Goal: Communication & Community: Connect with others

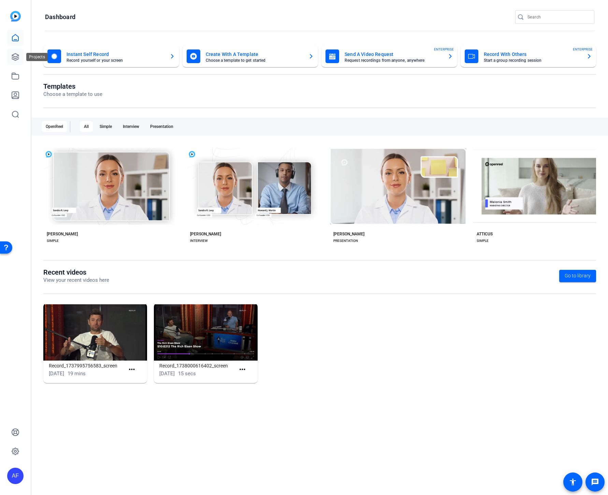
click at [18, 57] on icon at bounding box center [15, 57] width 7 height 7
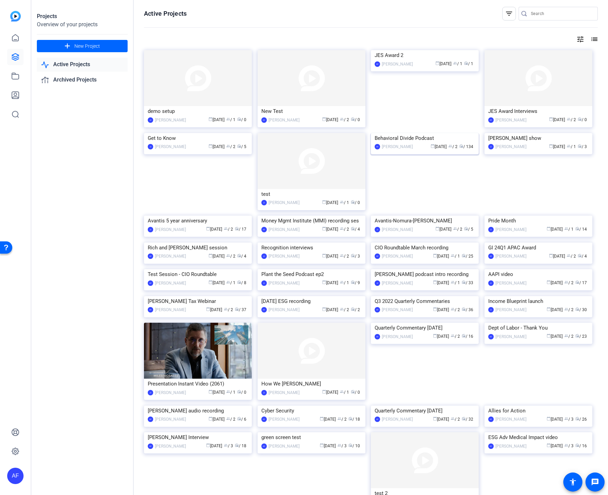
click at [405, 133] on img at bounding box center [425, 133] width 108 height 0
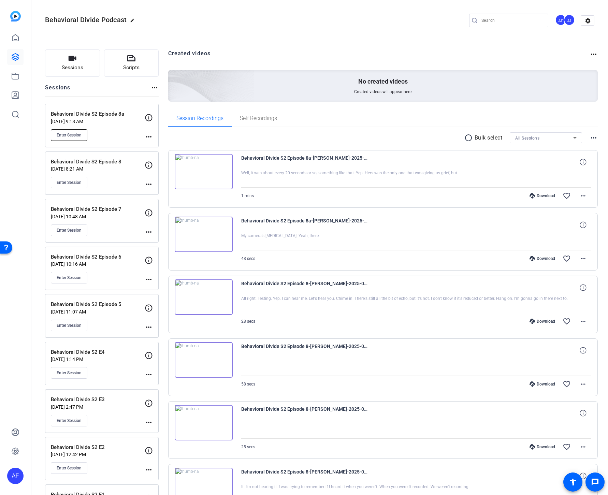
click at [71, 135] on span "Enter Session" at bounding box center [69, 134] width 25 height 5
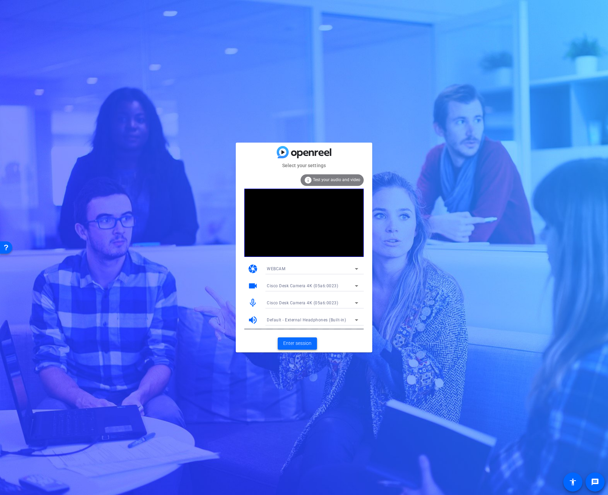
click at [301, 346] on span "Enter session" at bounding box center [297, 343] width 28 height 7
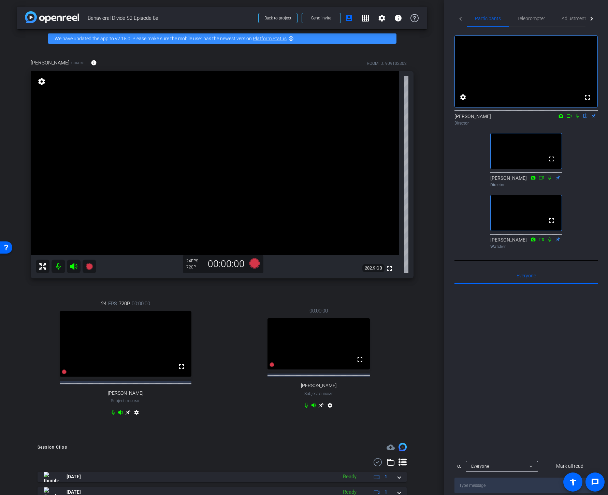
click at [578, 118] on icon at bounding box center [576, 116] width 5 height 5
click at [570, 17] on span "Adjustments" at bounding box center [574, 18] width 27 height 5
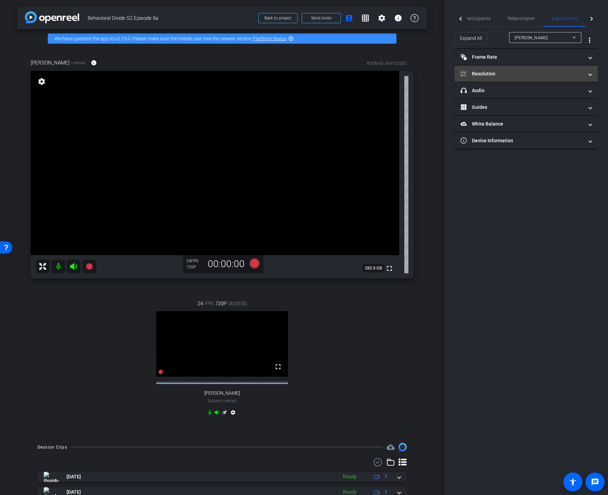
click at [589, 75] on span at bounding box center [590, 73] width 3 height 7
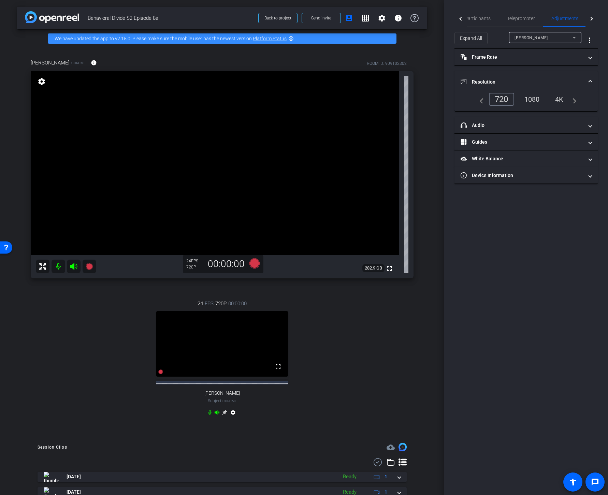
click at [531, 99] on div "1080" at bounding box center [532, 99] width 26 height 12
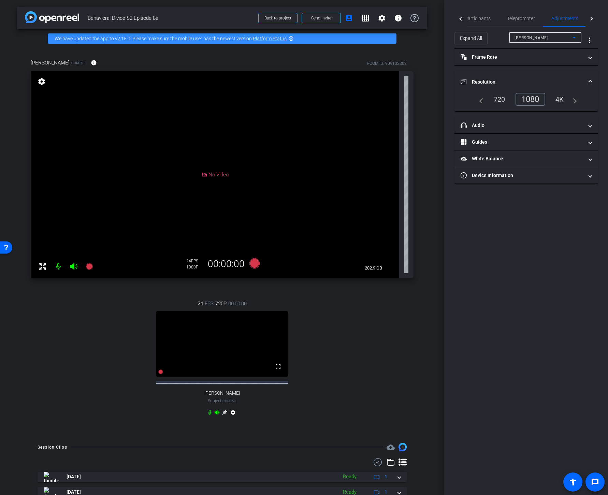
click at [559, 36] on div "Jeromey Thornton" at bounding box center [543, 37] width 58 height 9
click at [537, 59] on span "Mark Meredith" at bounding box center [531, 62] width 34 height 8
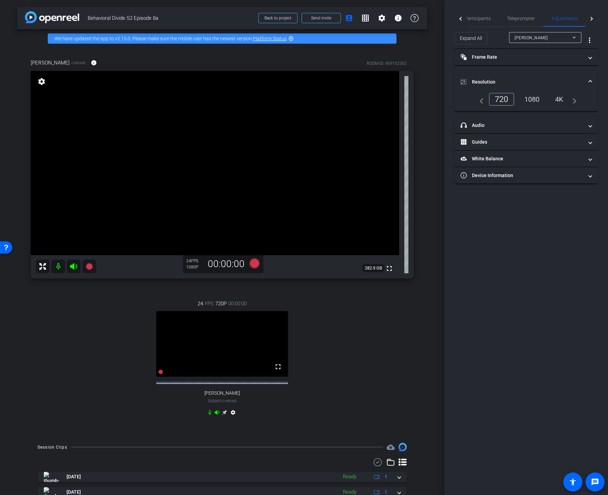
click at [530, 99] on div "1080" at bounding box center [532, 99] width 26 height 12
click at [575, 36] on icon at bounding box center [574, 37] width 8 height 8
click at [542, 218] on div at bounding box center [304, 247] width 608 height 495
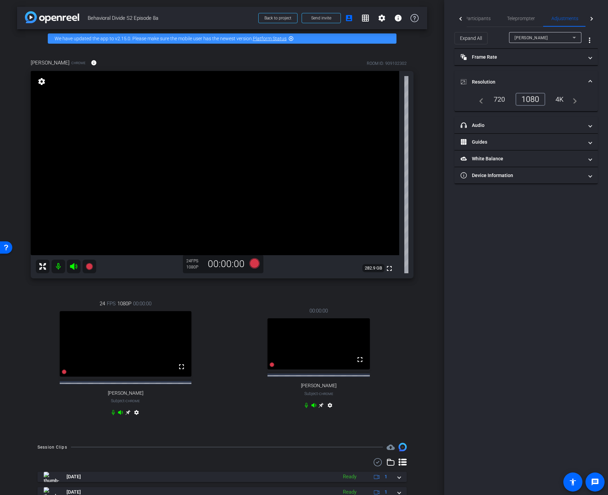
click at [561, 37] on div "Mark Meredith" at bounding box center [543, 37] width 58 height 9
click at [532, 73] on span "Ellen Peters" at bounding box center [531, 73] width 34 height 8
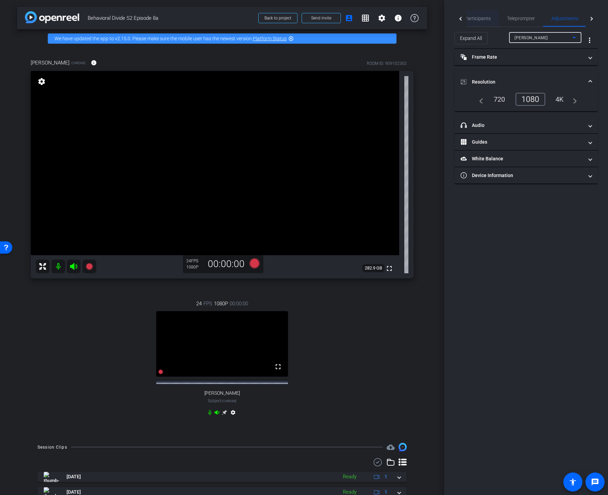
click at [482, 18] on span "Participants" at bounding box center [478, 18] width 26 height 5
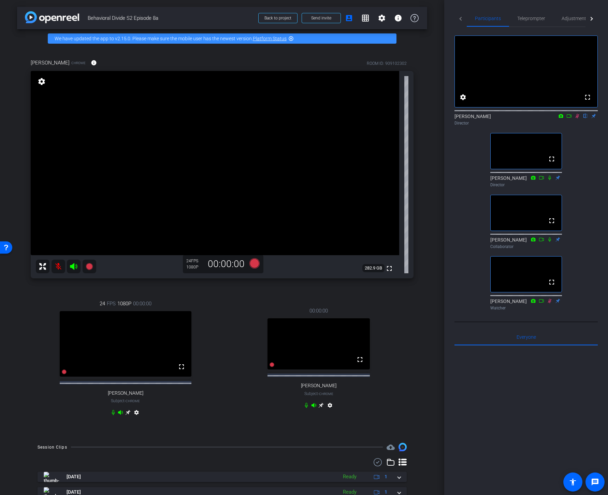
click at [561, 118] on icon at bounding box center [560, 116] width 5 height 5
click at [568, 123] on div at bounding box center [304, 247] width 608 height 495
click at [569, 118] on icon at bounding box center [568, 116] width 5 height 5
click at [317, 16] on span "Send invite" at bounding box center [321, 17] width 20 height 5
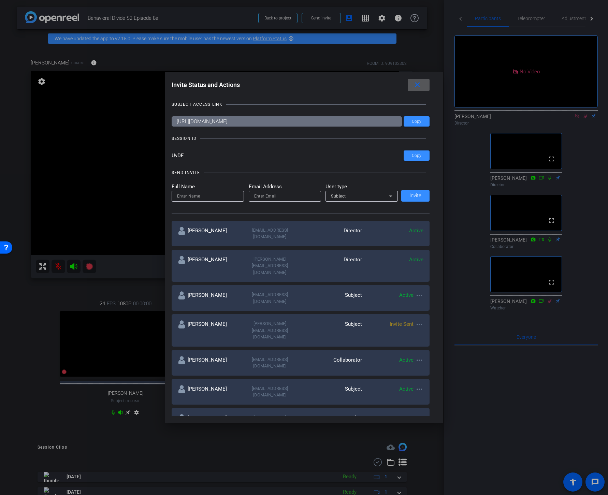
click at [212, 195] on input at bounding box center [207, 196] width 61 height 8
type input "Hal"
click at [255, 197] on input "email" at bounding box center [284, 196] width 61 height 8
paste input "hal.hershfield@anderson.ucla.edu"
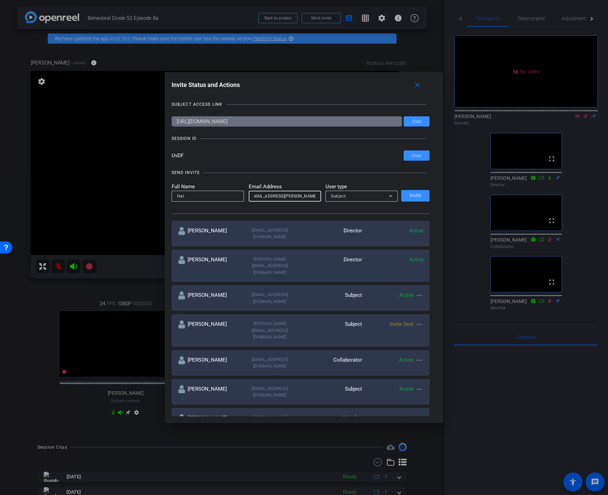
type input "hal.hershfield@anderson.ucla.edu"
click at [351, 196] on div "Subject" at bounding box center [360, 196] width 58 height 9
click at [351, 196] on div at bounding box center [304, 247] width 608 height 495
click at [412, 196] on span "Invite" at bounding box center [415, 195] width 12 height 5
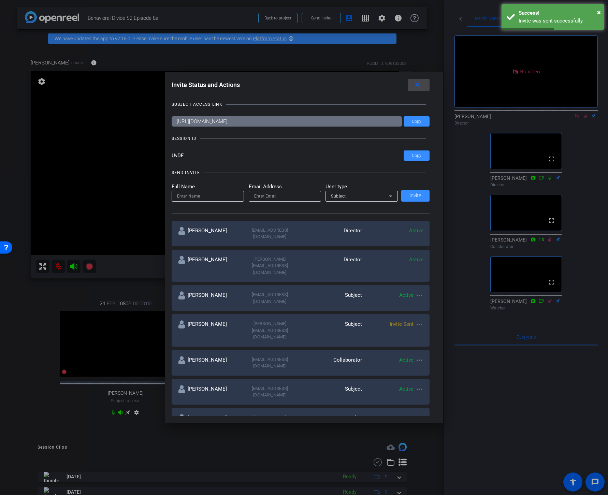
click at [419, 85] on mat-icon "close" at bounding box center [417, 85] width 9 height 9
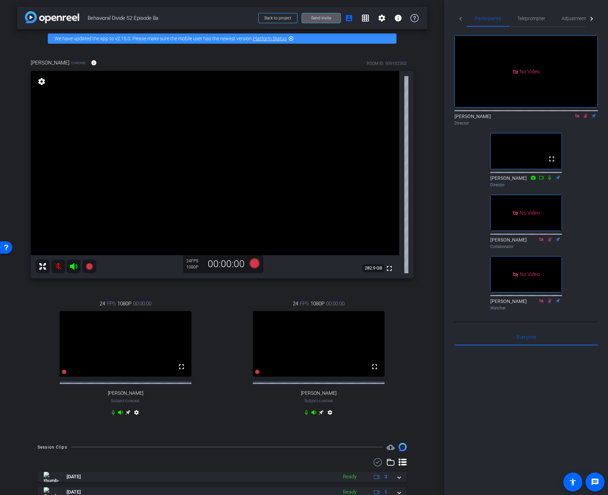
click at [578, 118] on icon at bounding box center [577, 116] width 4 height 4
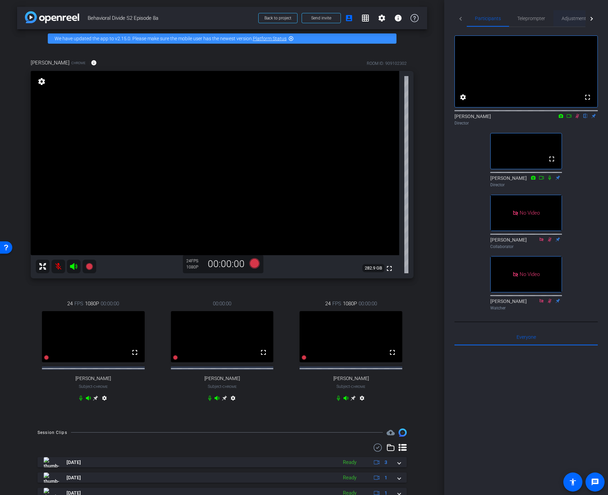
click at [567, 19] on span "Adjustments" at bounding box center [574, 18] width 27 height 5
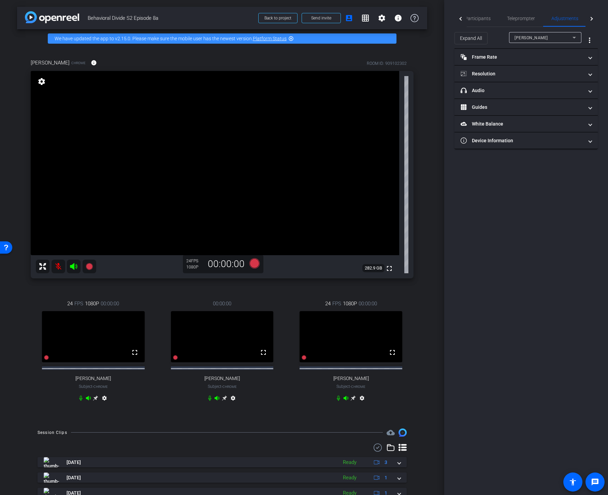
click at [561, 36] on div "Jeromey Thornton" at bounding box center [543, 37] width 58 height 9
click at [532, 72] on mat-panel-title "Resolution" at bounding box center [521, 73] width 123 height 7
click at [529, 97] on div "1080" at bounding box center [530, 99] width 26 height 12
click at [567, 37] on div "Ellen Peters" at bounding box center [543, 37] width 58 height 9
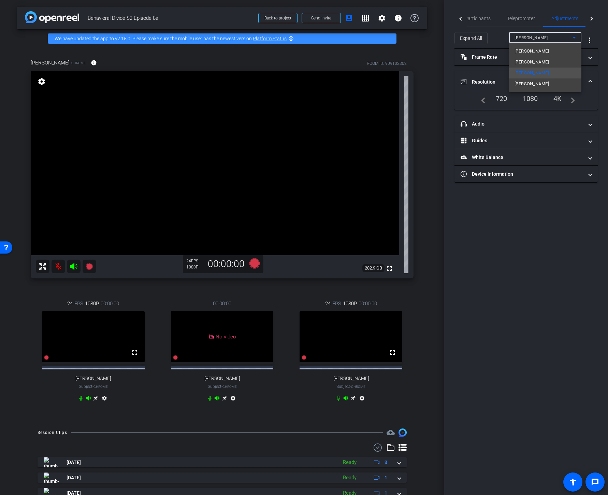
click at [567, 37] on div at bounding box center [304, 247] width 608 height 495
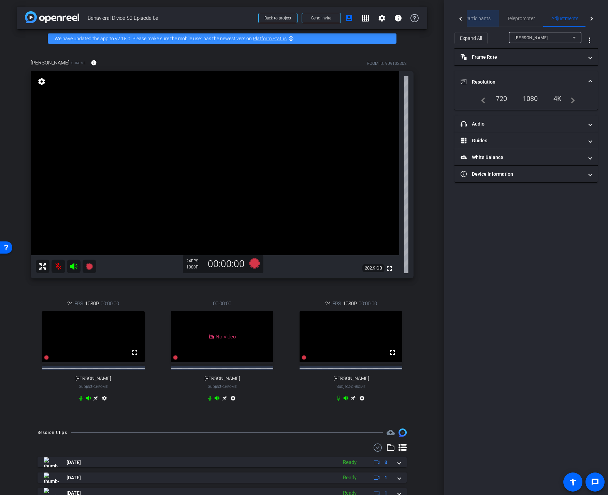
click at [479, 17] on span "Participants" at bounding box center [478, 18] width 26 height 5
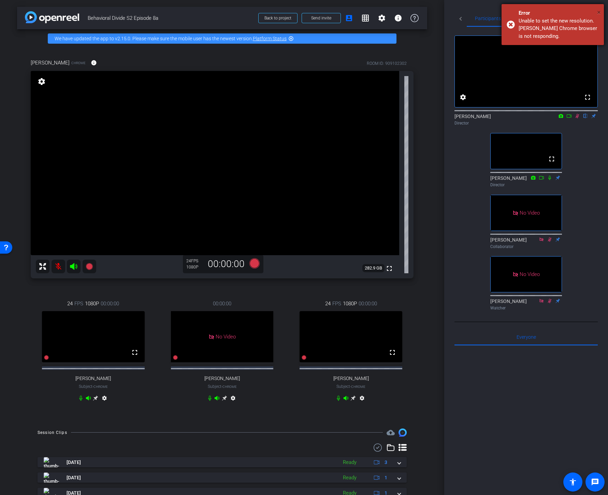
click at [600, 13] on span "×" at bounding box center [599, 12] width 4 height 8
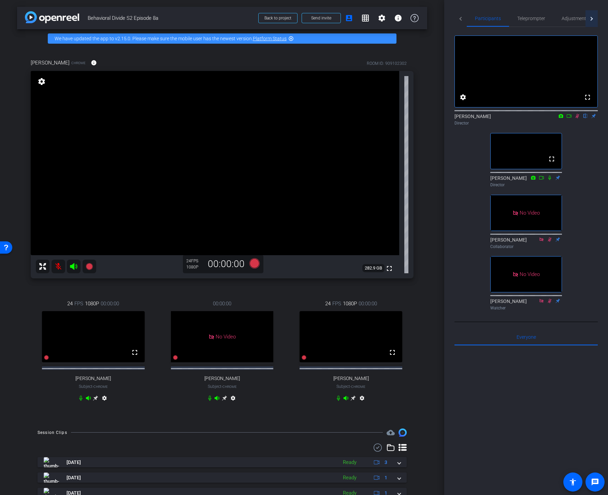
click at [590, 17] on div at bounding box center [591, 19] width 4 height 4
click at [543, 19] on span "Adjustments" at bounding box center [535, 18] width 27 height 5
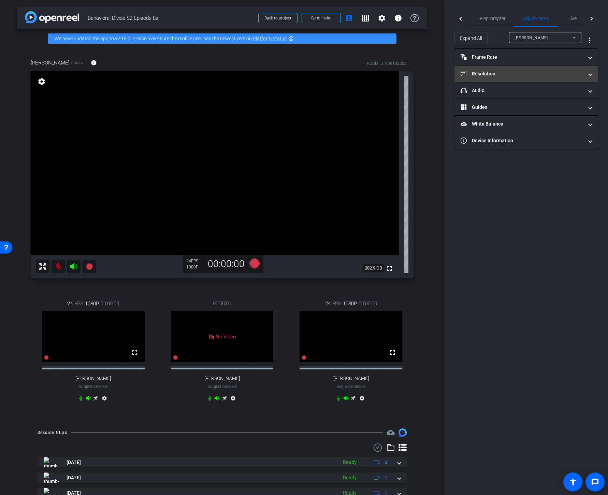
click at [487, 72] on mat-panel-title "Resolution" at bounding box center [521, 73] width 123 height 7
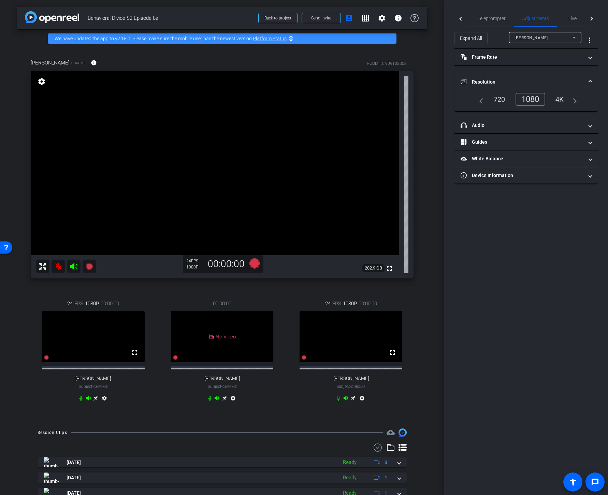
click at [499, 97] on div "720" at bounding box center [499, 99] width 22 height 12
click at [558, 40] on div "Jeromey Thornton" at bounding box center [543, 37] width 58 height 9
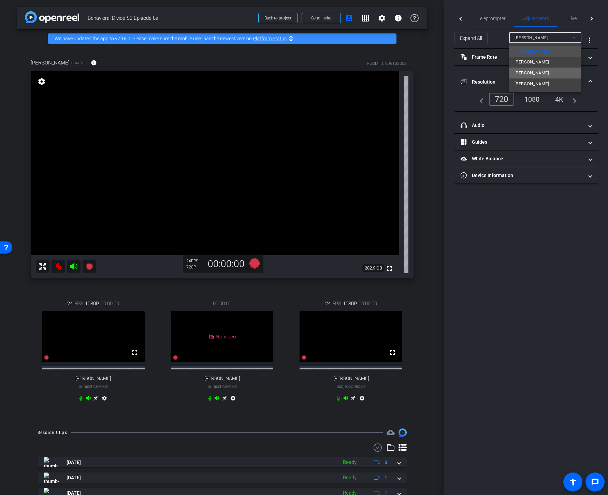
click at [531, 73] on span "Ellen Peters" at bounding box center [531, 73] width 34 height 8
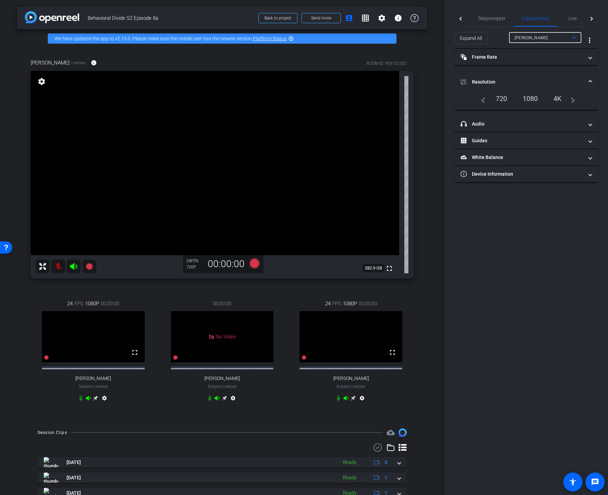
click at [507, 97] on div "720" at bounding box center [501, 99] width 22 height 12
click at [564, 37] on div "Ellen Peters" at bounding box center [543, 37] width 58 height 9
click at [533, 52] on span "Jeromey Thornton" at bounding box center [531, 51] width 34 height 8
click at [532, 99] on div "1080" at bounding box center [532, 99] width 26 height 12
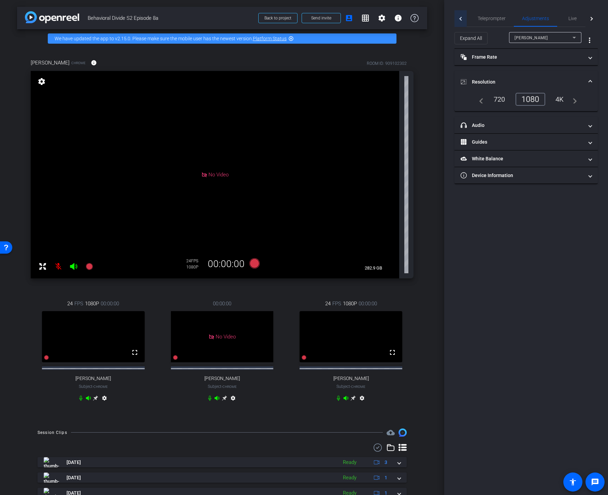
click at [460, 18] on div at bounding box center [461, 19] width 4 height 4
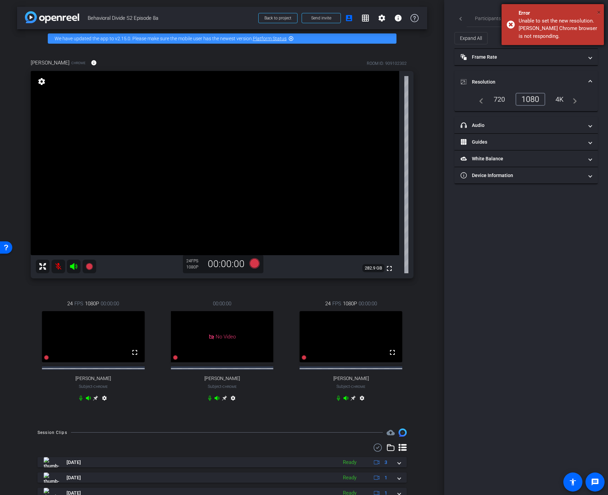
click at [598, 11] on span "×" at bounding box center [599, 12] width 4 height 8
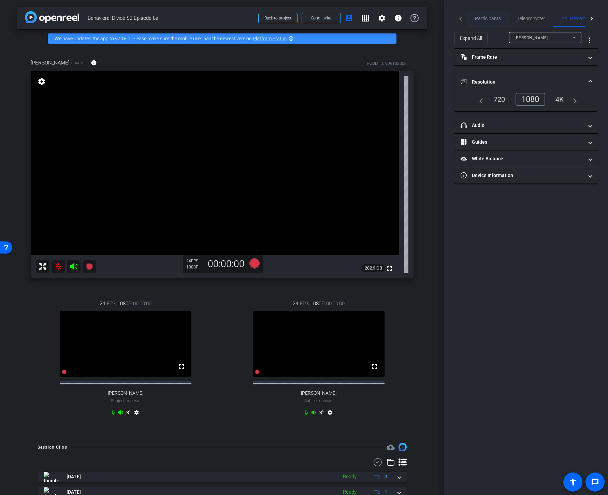
click at [484, 19] on span "Participants" at bounding box center [488, 18] width 26 height 5
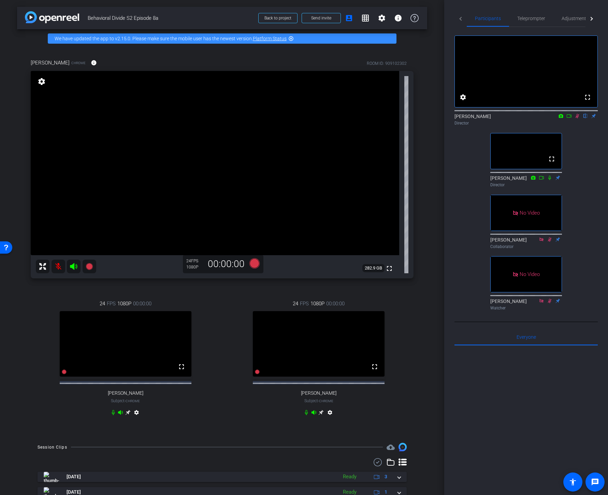
click at [566, 118] on icon at bounding box center [568, 116] width 5 height 5
click at [577, 118] on icon at bounding box center [577, 116] width 4 height 4
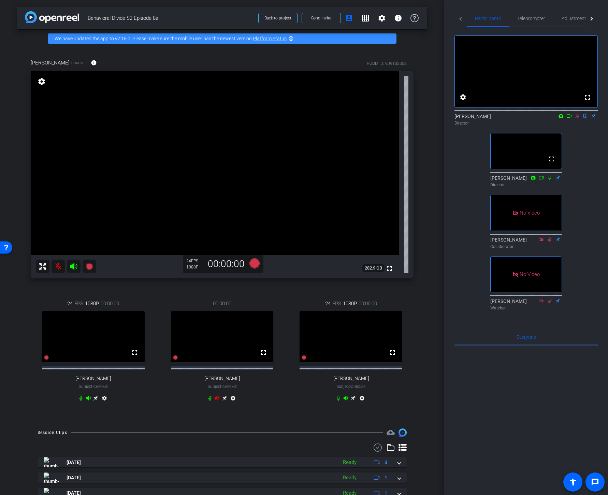
click at [577, 118] on icon at bounding box center [576, 116] width 5 height 5
click at [321, 18] on span "Send invite" at bounding box center [321, 17] width 20 height 5
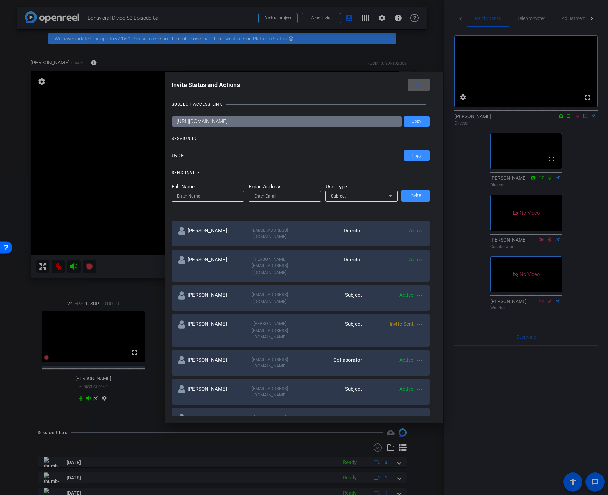
click at [276, 450] on div "ellenpet@uoregon.edu" at bounding box center [269, 456] width 61 height 13
click at [421, 450] on mat-icon "more_horiz" at bounding box center [419, 454] width 8 height 8
click at [249, 400] on div at bounding box center [304, 247] width 608 height 495
drag, startPoint x: 249, startPoint y: 400, endPoint x: 296, endPoint y: 399, distance: 47.1
click at [295, 450] on div "ellenpet@uoregon.edu" at bounding box center [269, 456] width 61 height 13
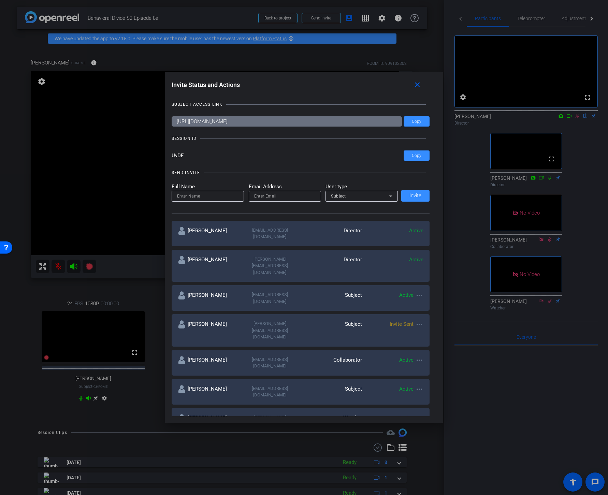
click at [305, 438] on div at bounding box center [304, 247] width 608 height 495
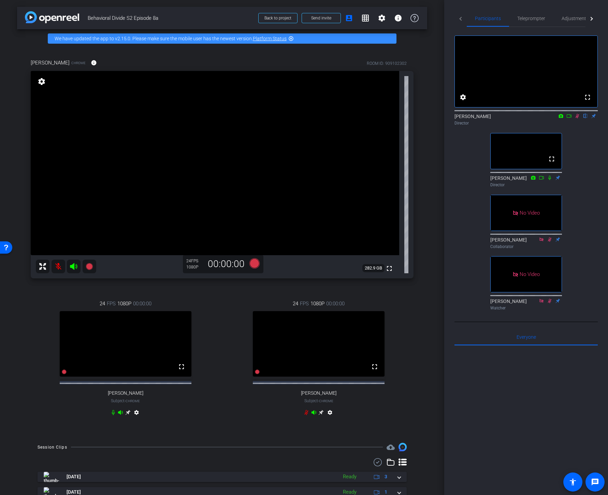
click at [569, 118] on icon at bounding box center [568, 116] width 5 height 5
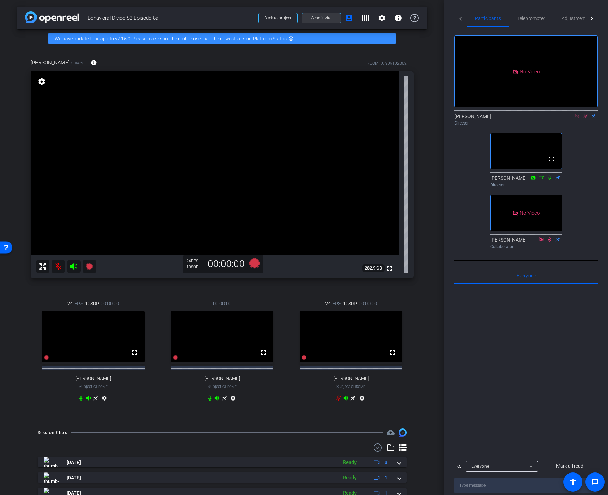
click at [319, 18] on span "Send invite" at bounding box center [321, 17] width 20 height 5
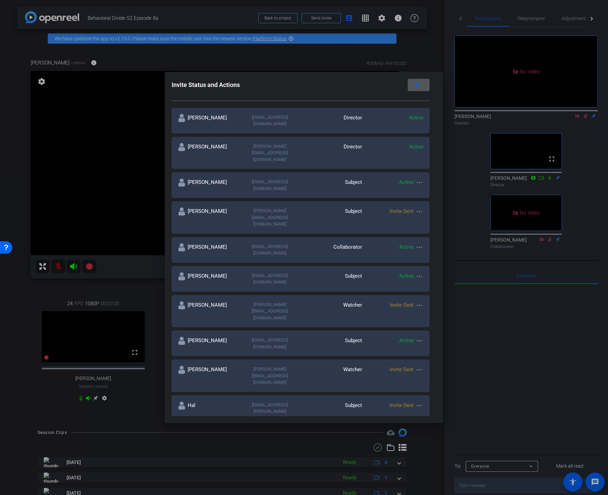
scroll to position [115, 0]
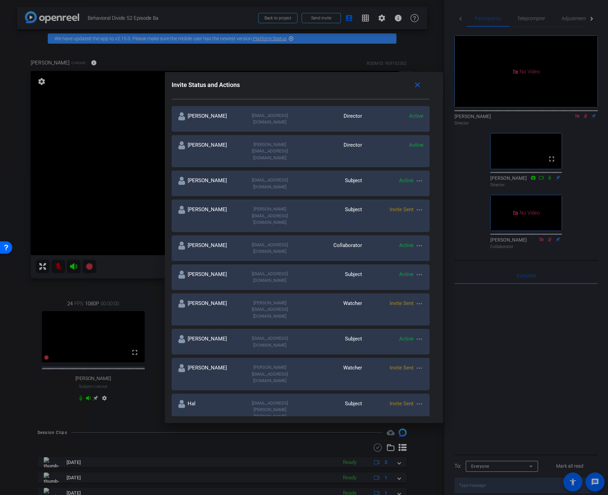
click at [284, 335] on div "ellenpet@uoregon.edu" at bounding box center [269, 341] width 61 height 13
click at [419, 86] on mat-icon "close" at bounding box center [417, 85] width 9 height 9
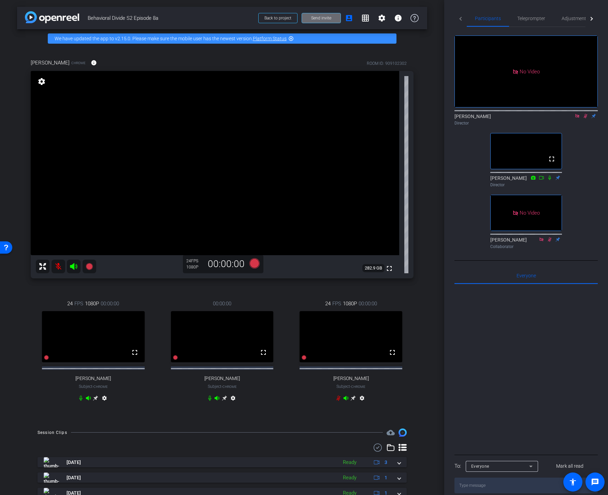
click at [329, 17] on span "Send invite" at bounding box center [321, 17] width 20 height 5
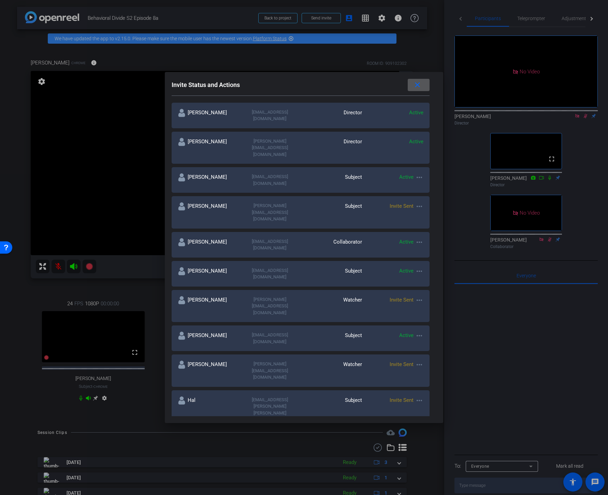
scroll to position [120, 0]
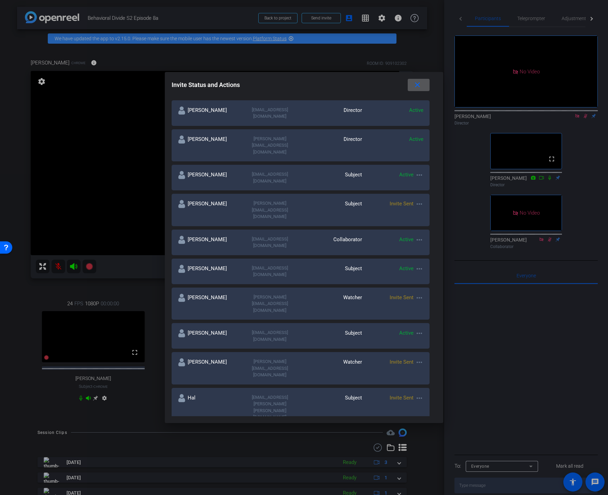
click at [250, 474] on input at bounding box center [234, 478] width 114 height 8
type input "Ellen Peters"
drag, startPoint x: 216, startPoint y: 378, endPoint x: 162, endPoint y: 381, distance: 54.0
click at [162, 381] on div "Invite Status and Actions close SUBJECT ACCESS LINK https://capture.openreel.co…" at bounding box center [304, 247] width 608 height 495
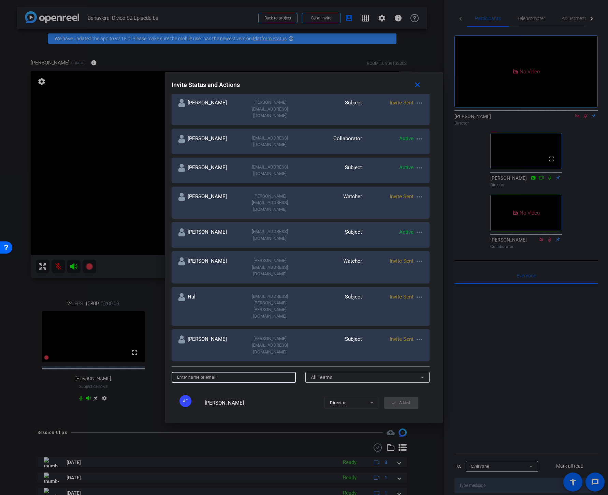
scroll to position [225, 0]
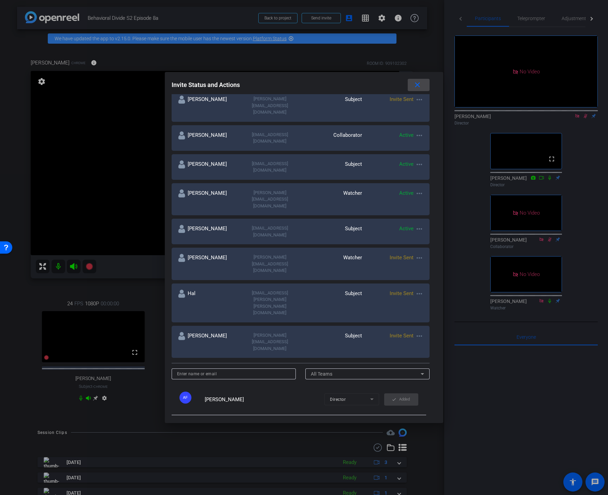
click at [416, 86] on mat-icon "close" at bounding box center [417, 85] width 9 height 9
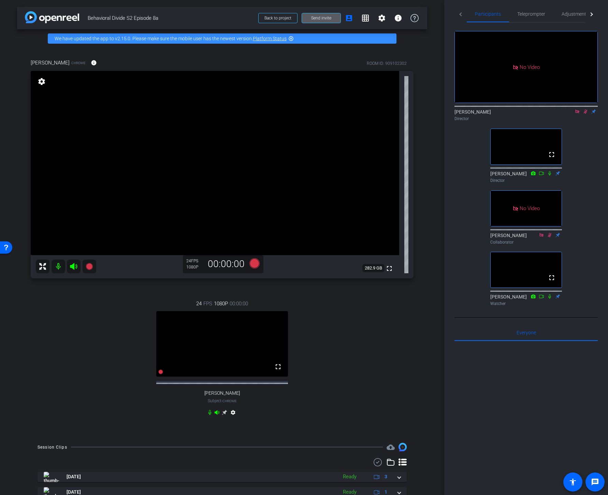
scroll to position [0, 0]
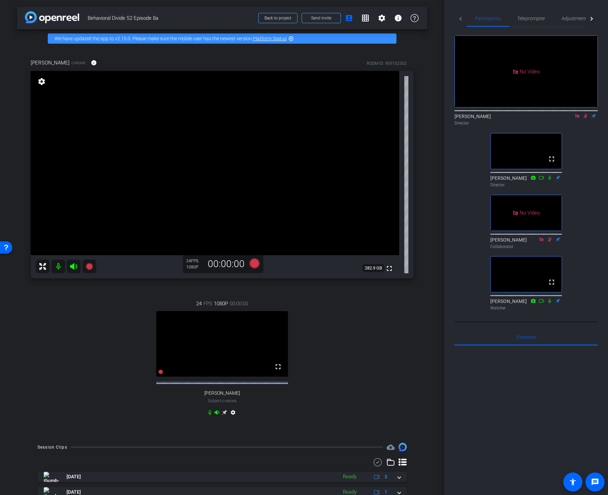
click at [576, 118] on icon at bounding box center [577, 116] width 4 height 4
click at [578, 118] on icon at bounding box center [577, 116] width 4 height 4
click at [577, 118] on icon at bounding box center [577, 116] width 3 height 4
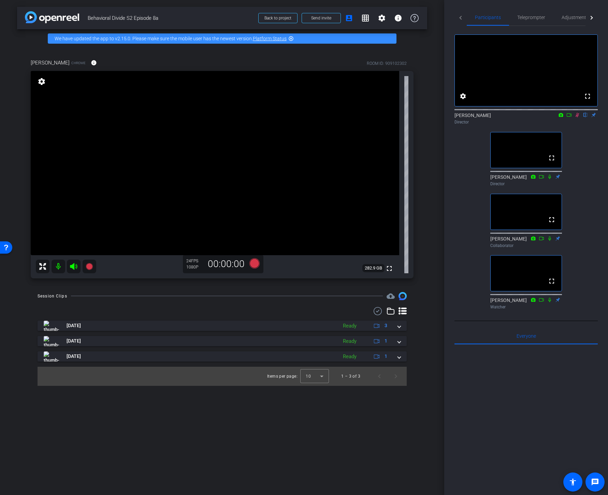
scroll to position [1, 0]
click at [578, 117] on icon at bounding box center [576, 114] width 5 height 5
click at [75, 267] on icon at bounding box center [73, 266] width 7 height 7
click at [74, 267] on icon at bounding box center [73, 266] width 7 height 7
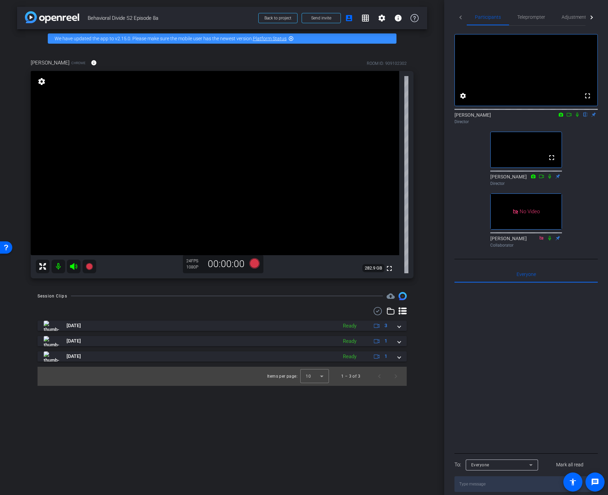
scroll to position [0, 0]
